Goal: Find specific page/section: Find specific page/section

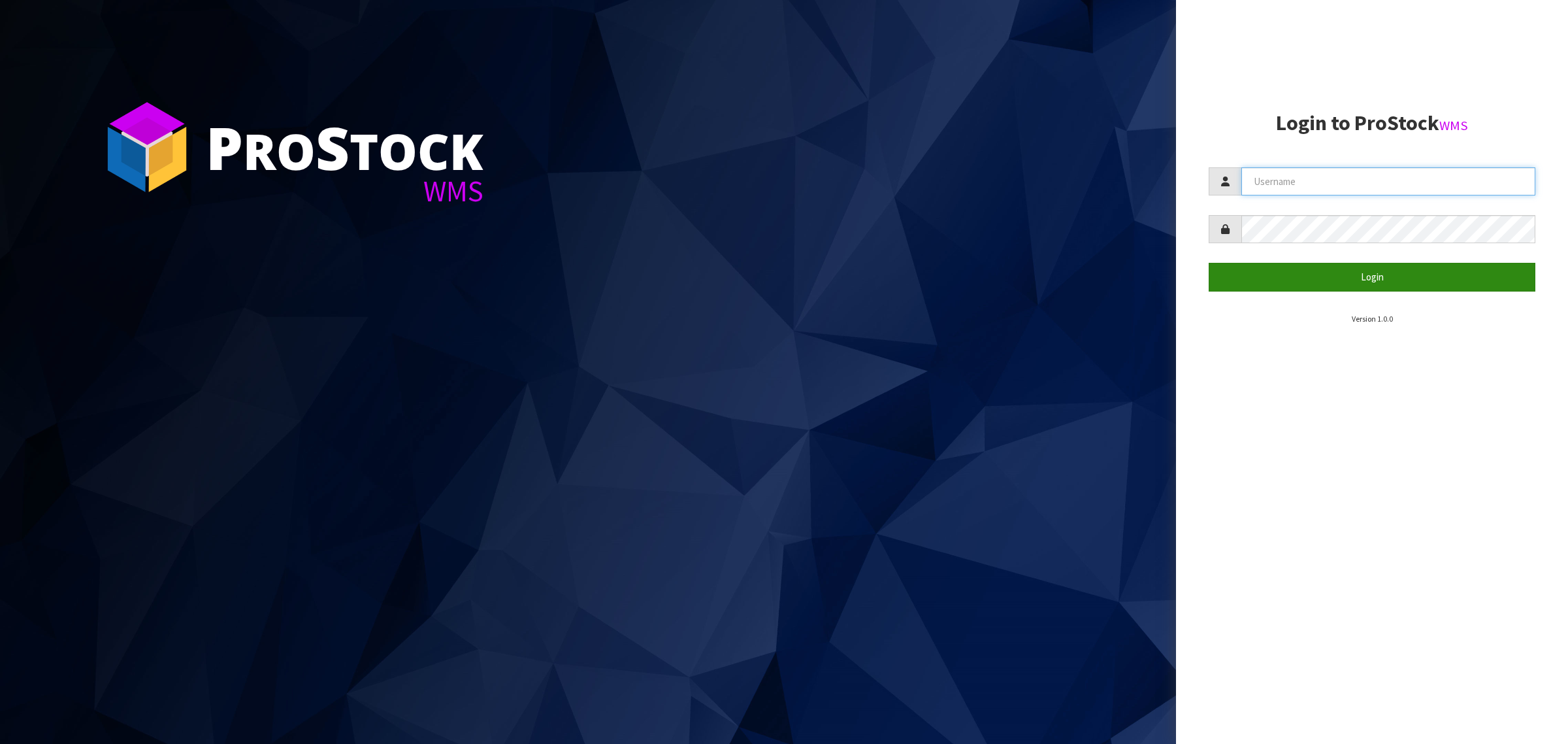
type input "[PERSON_NAME][EMAIL_ADDRESS][DOMAIN_NAME]"
click at [1282, 276] on button "Login" at bounding box center [1372, 277] width 327 height 28
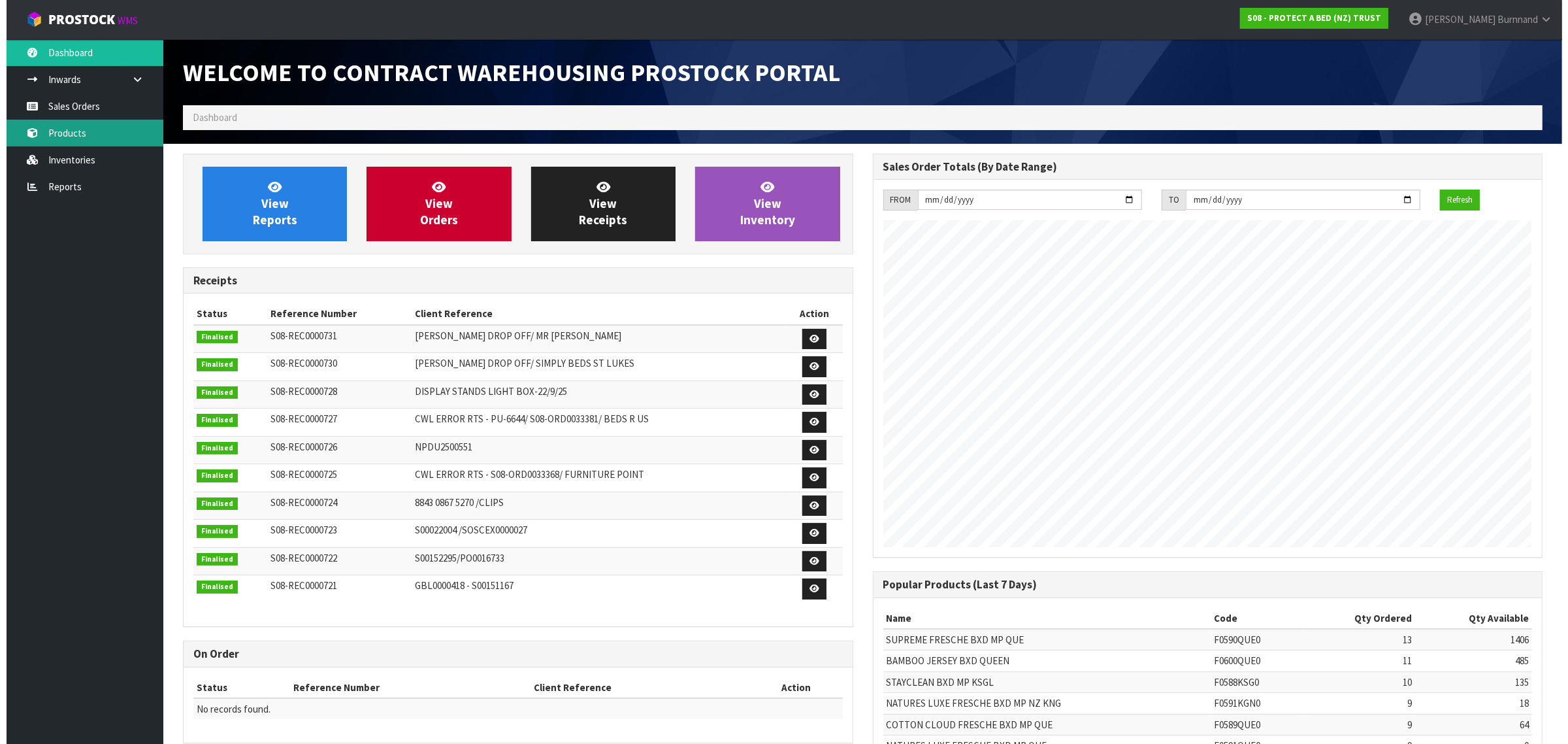
scroll to position [728, 689]
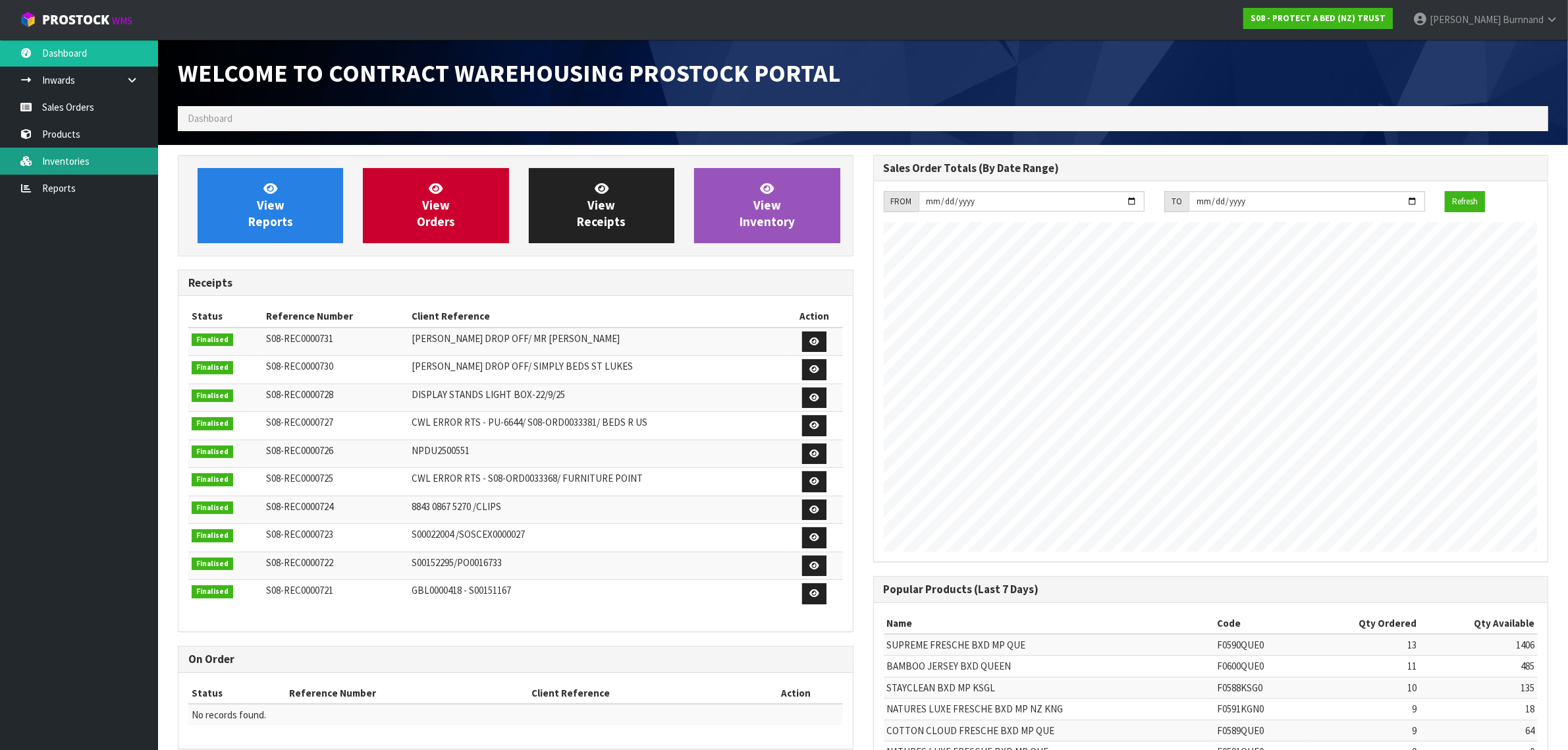
click at [67, 156] on link "Inventories" at bounding box center [79, 161] width 158 height 27
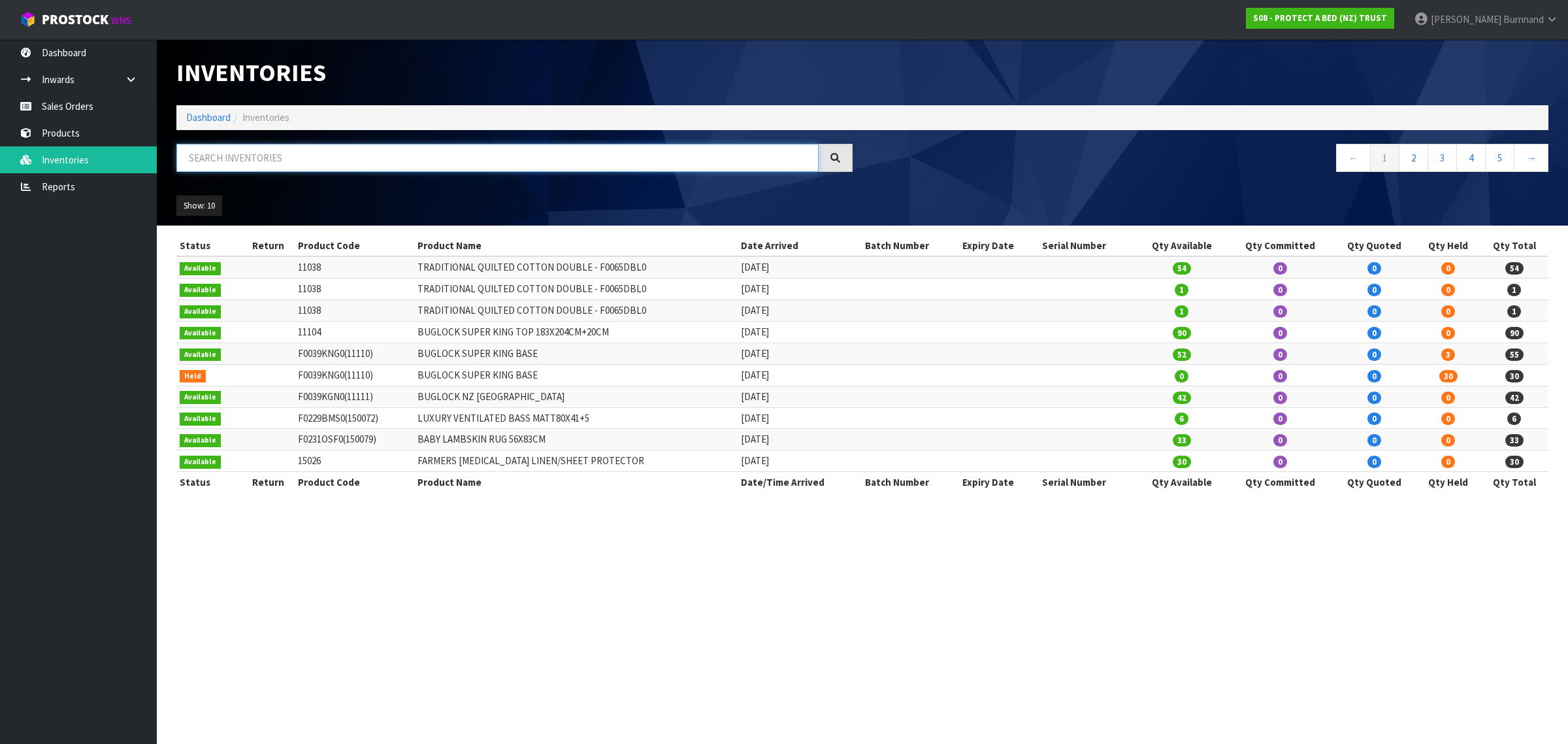
click at [214, 157] on input "text" at bounding box center [497, 158] width 642 height 28
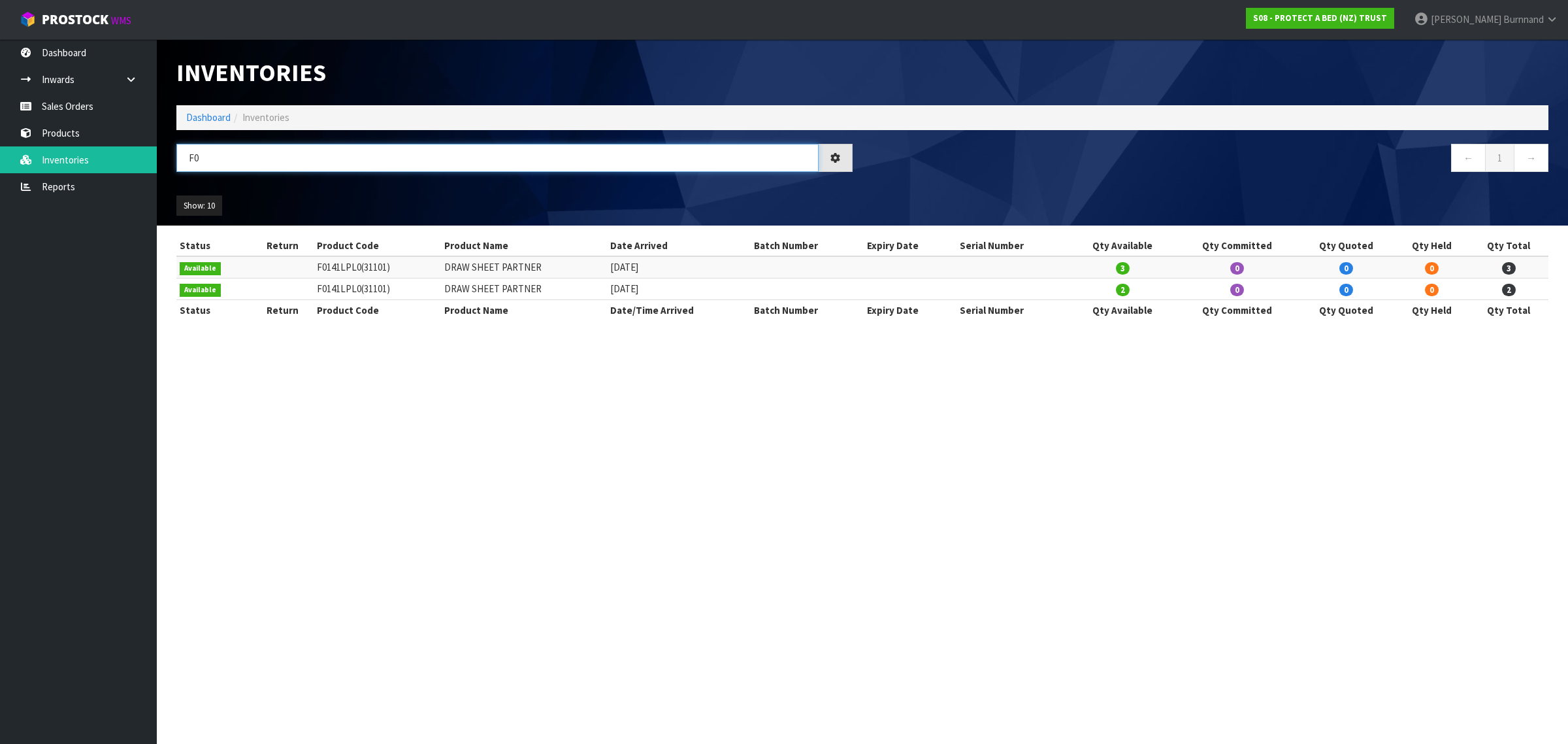
type input "F"
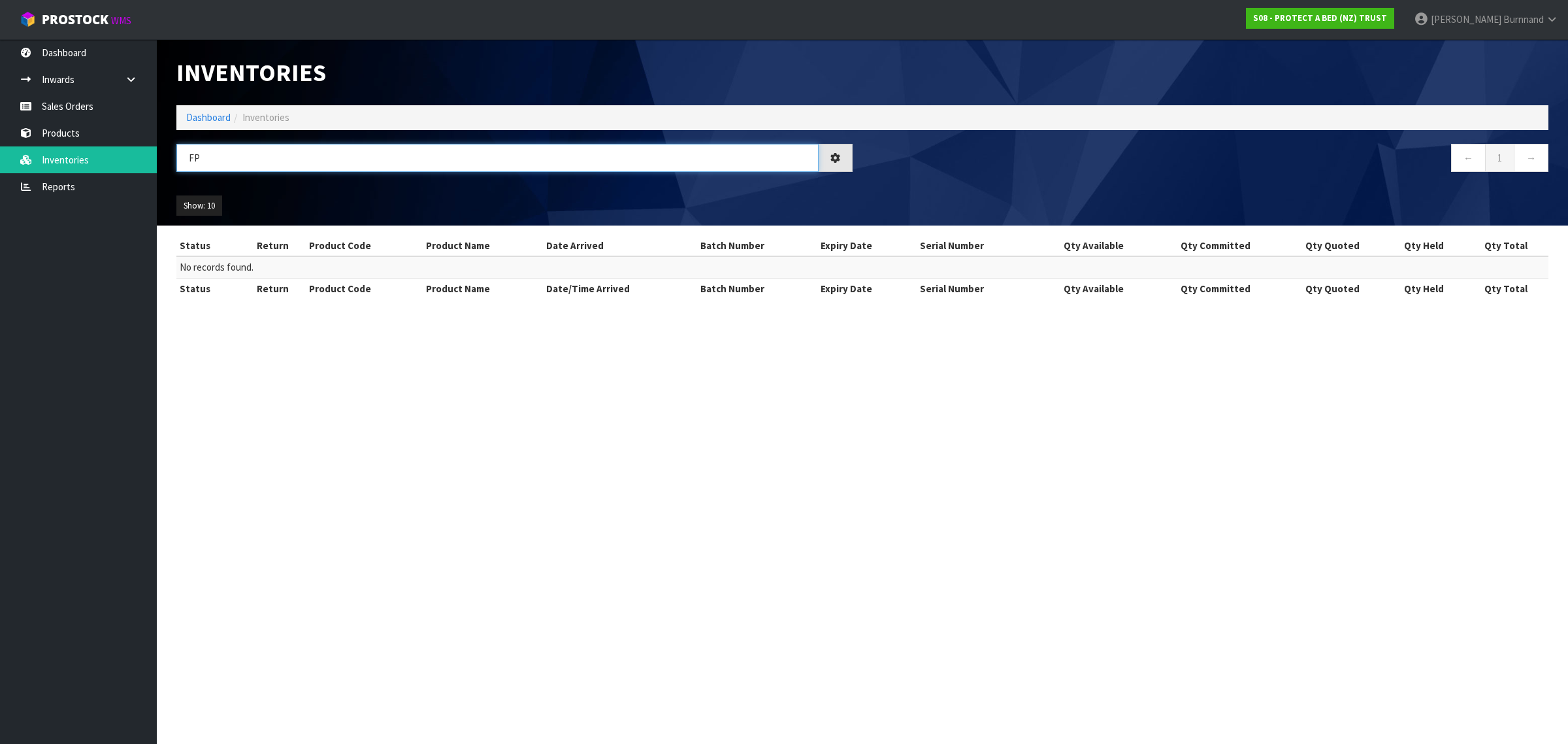
type input "F"
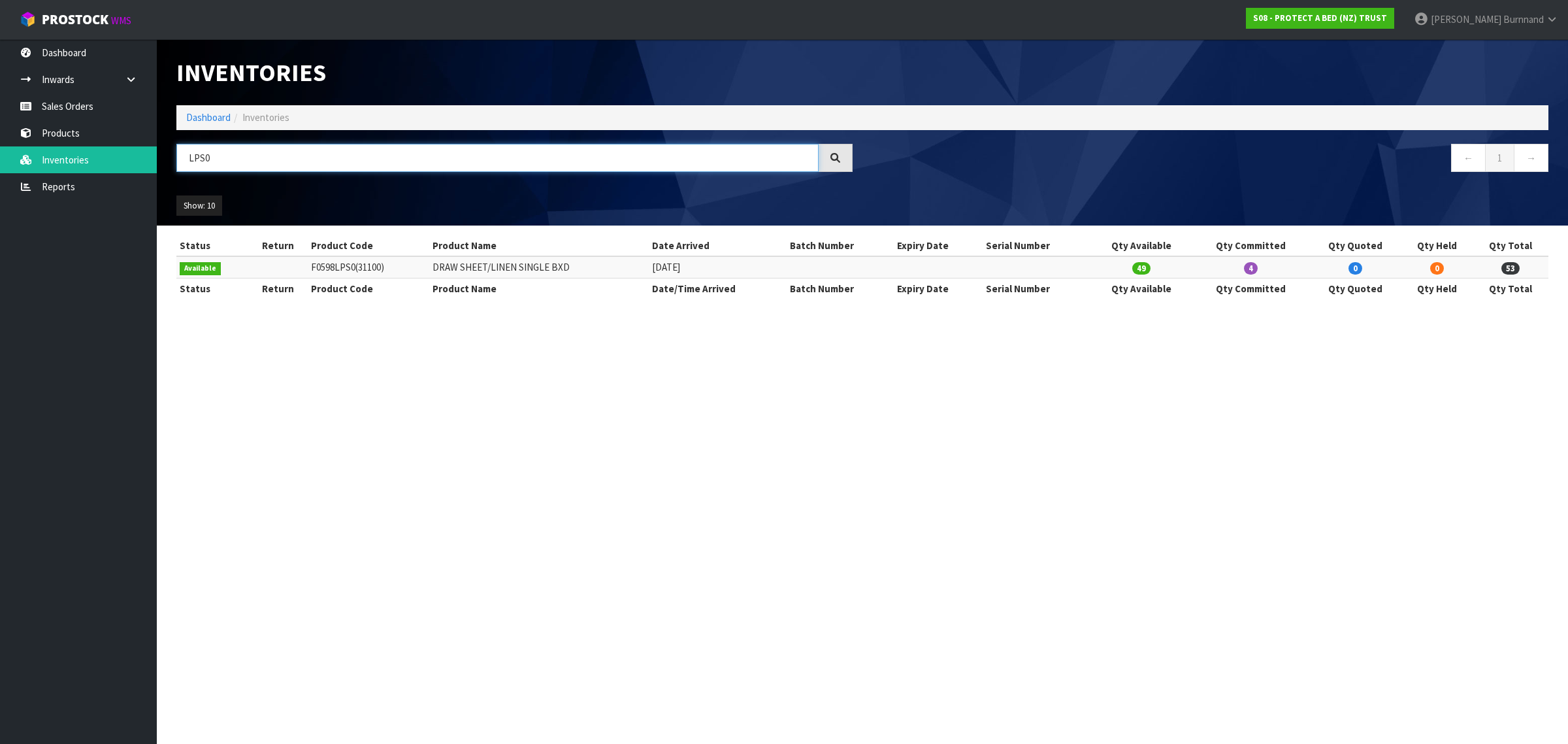
drag, startPoint x: 223, startPoint y: 157, endPoint x: 188, endPoint y: 157, distance: 35.0
click at [188, 157] on input "LPS0" at bounding box center [497, 158] width 642 height 28
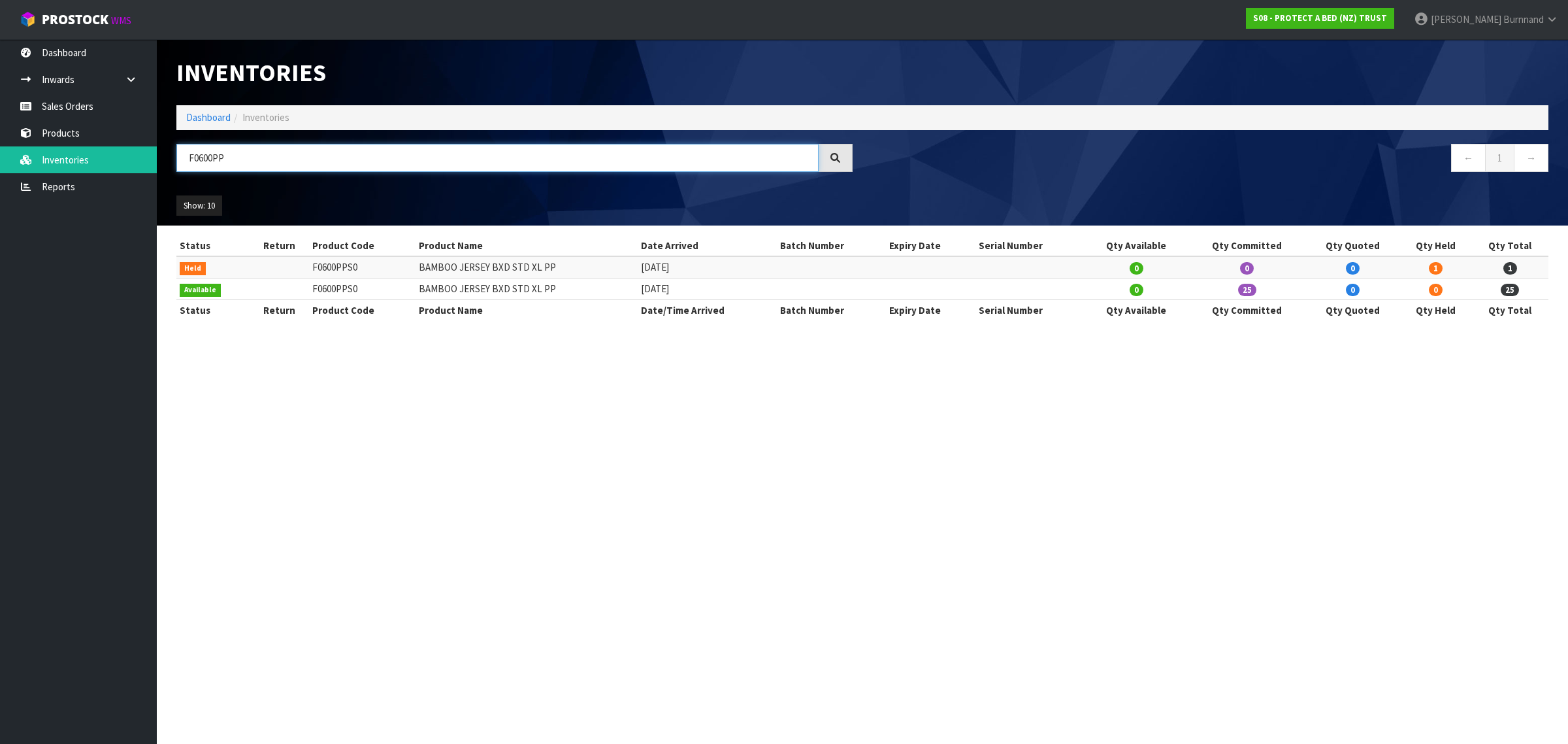
click at [212, 156] on input "F0600PP" at bounding box center [497, 158] width 642 height 28
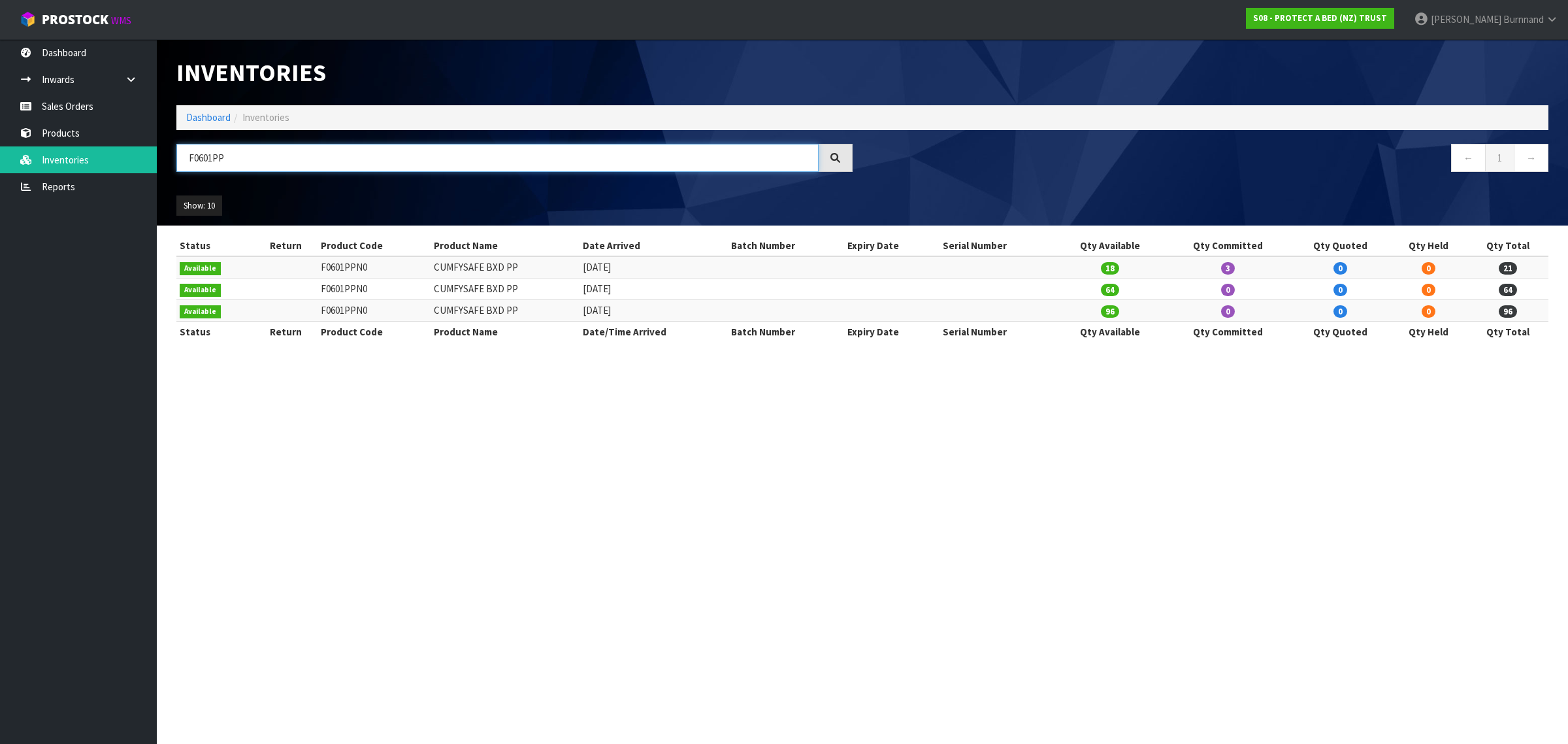
type input "F0601PP"
click at [60, 183] on link "Reports" at bounding box center [78, 186] width 157 height 27
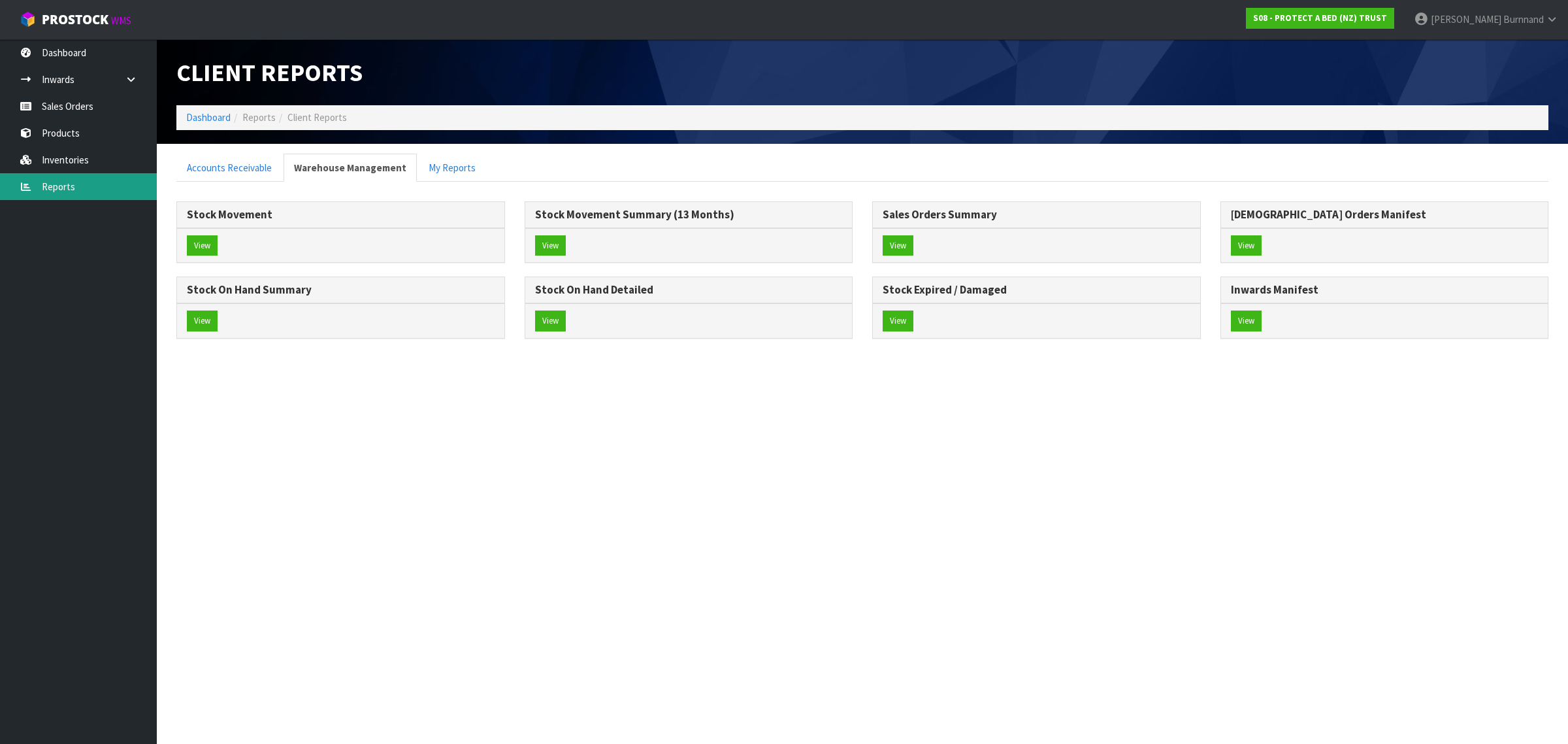
click at [60, 184] on link "Reports" at bounding box center [78, 186] width 157 height 27
